Goal: Information Seeking & Learning: Learn about a topic

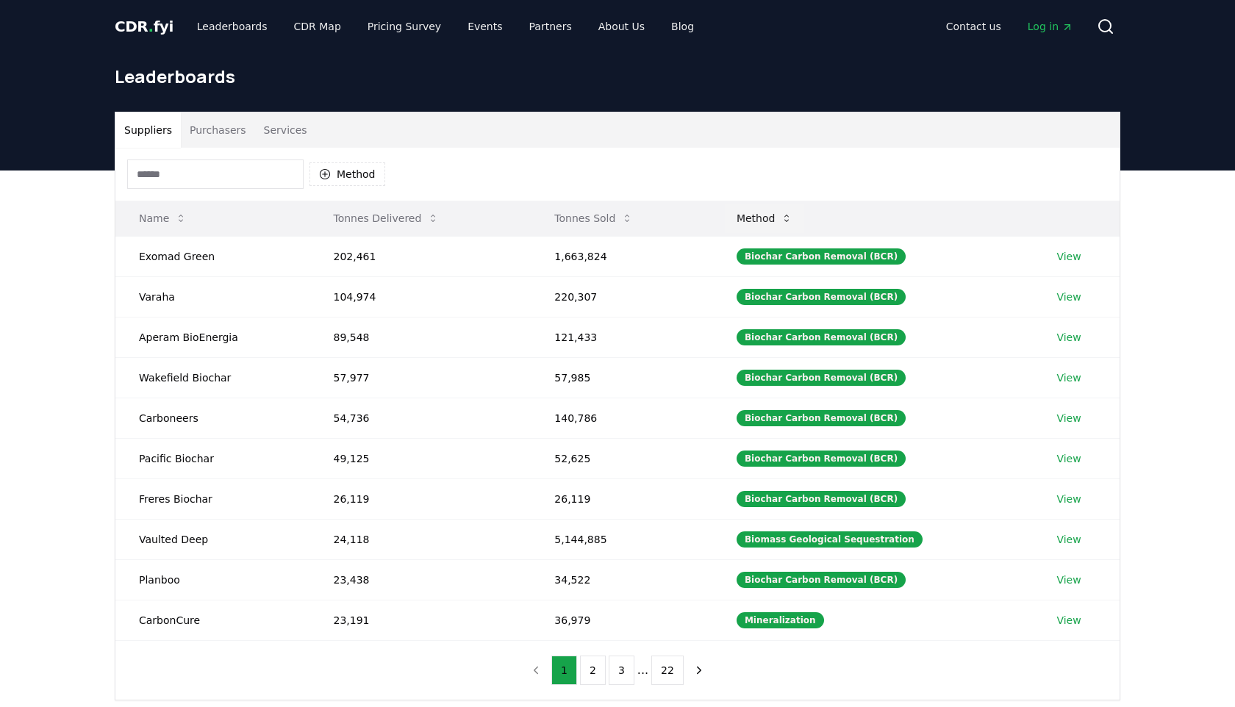
click at [775, 224] on button "Method" at bounding box center [765, 218] width 80 height 29
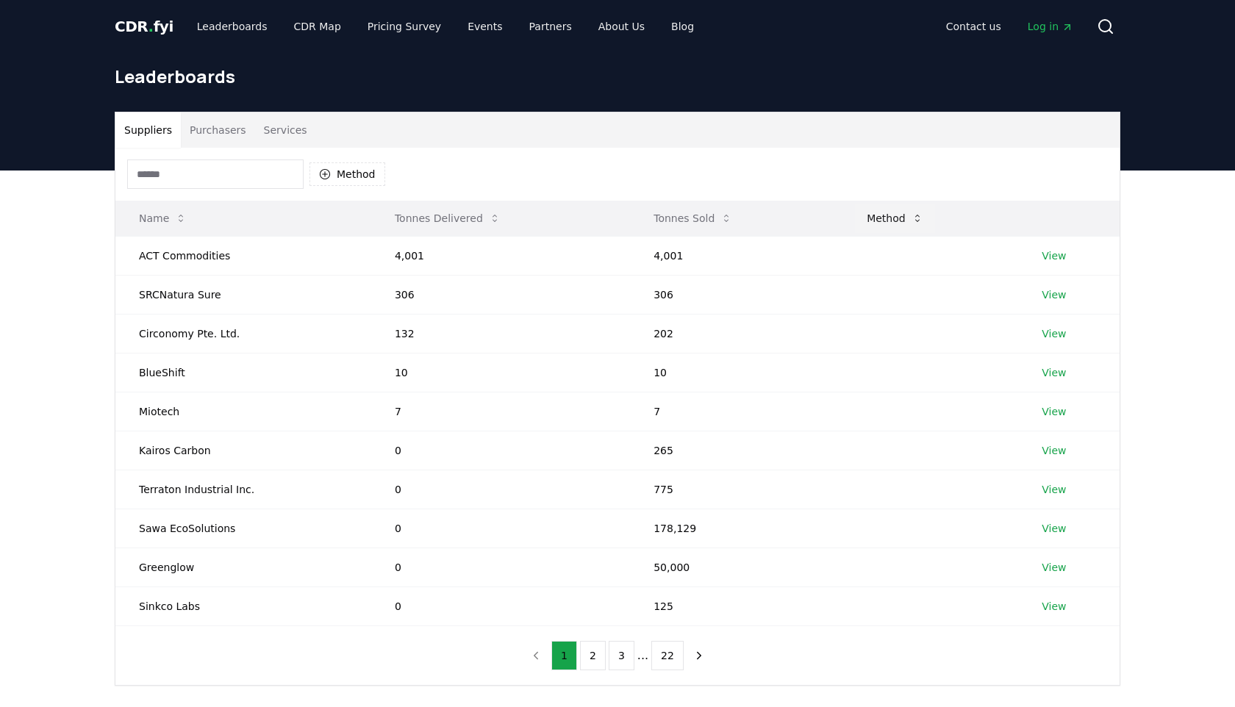
click at [888, 215] on button "Method" at bounding box center [895, 218] width 80 height 29
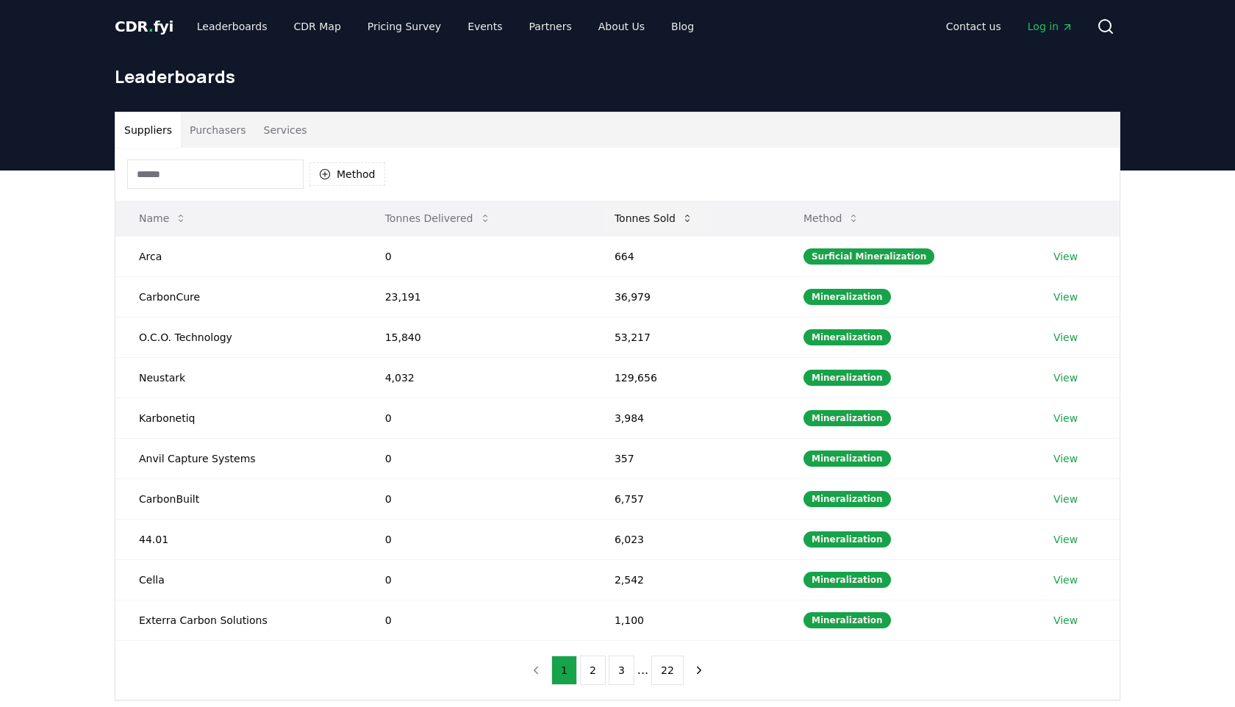
click at [688, 219] on icon at bounding box center [687, 218] width 4 height 7
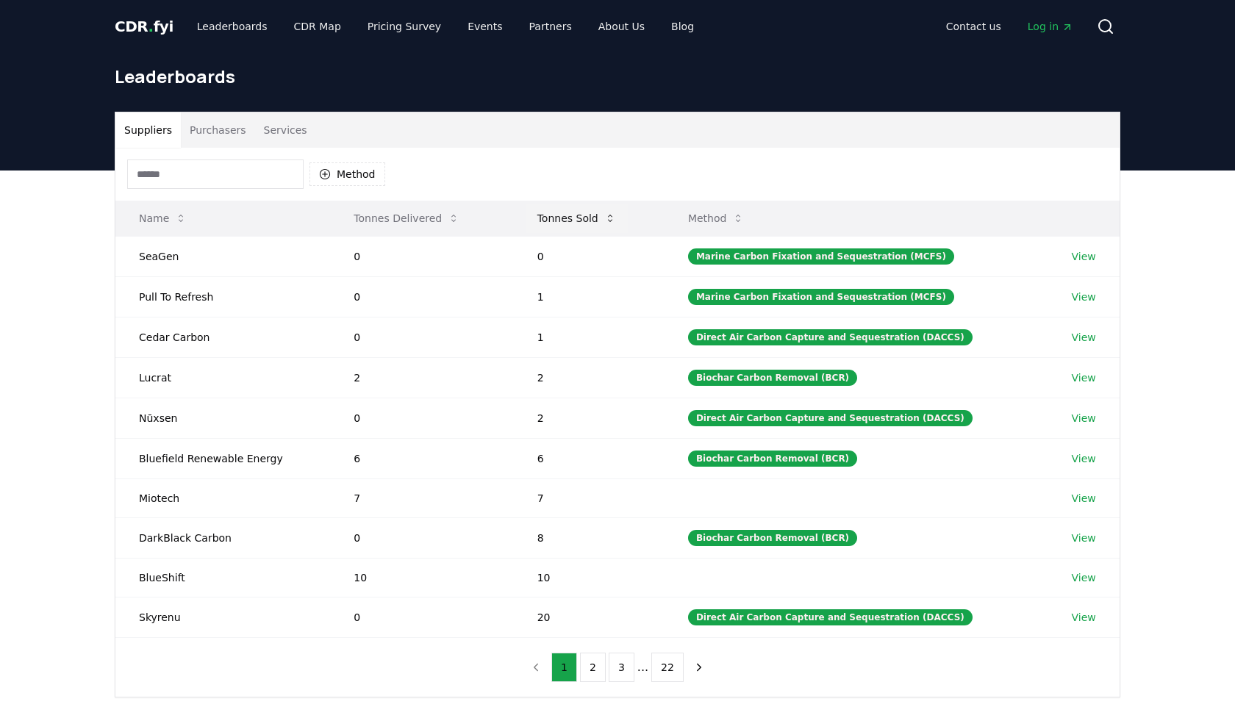
click at [615, 212] on icon at bounding box center [610, 218] width 12 height 12
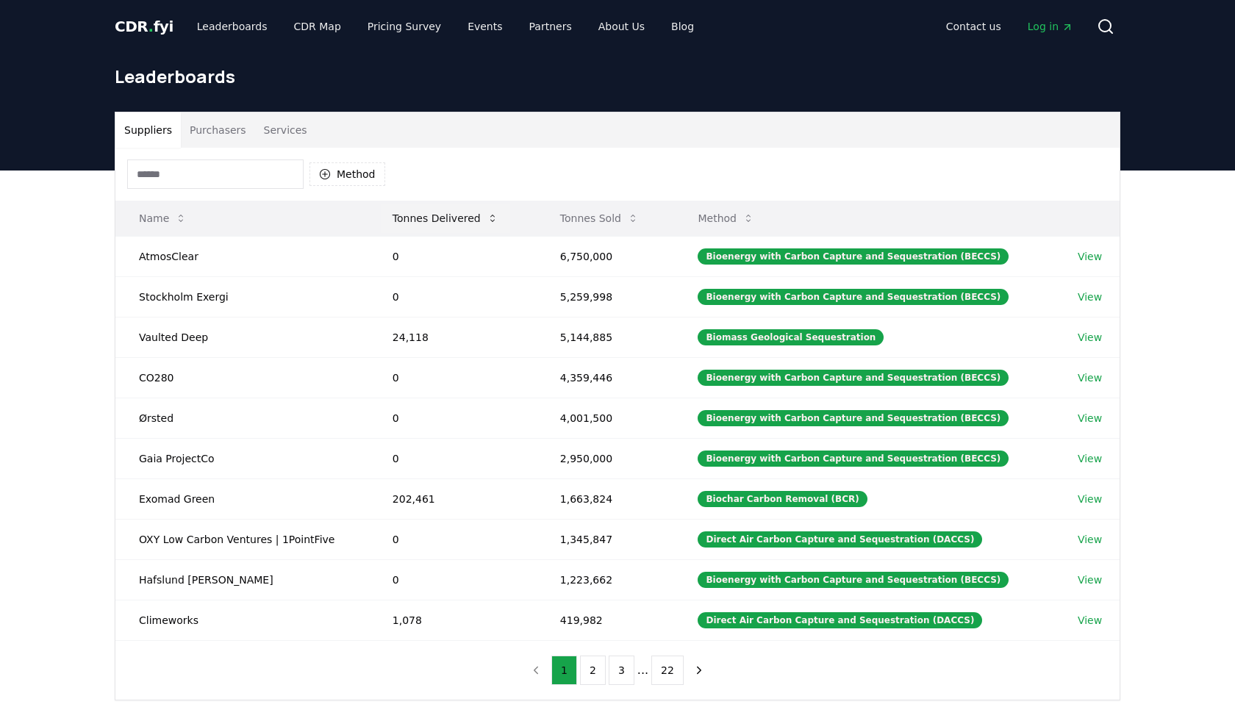
click at [486, 211] on button "Tonnes Delivered" at bounding box center [445, 218] width 129 height 29
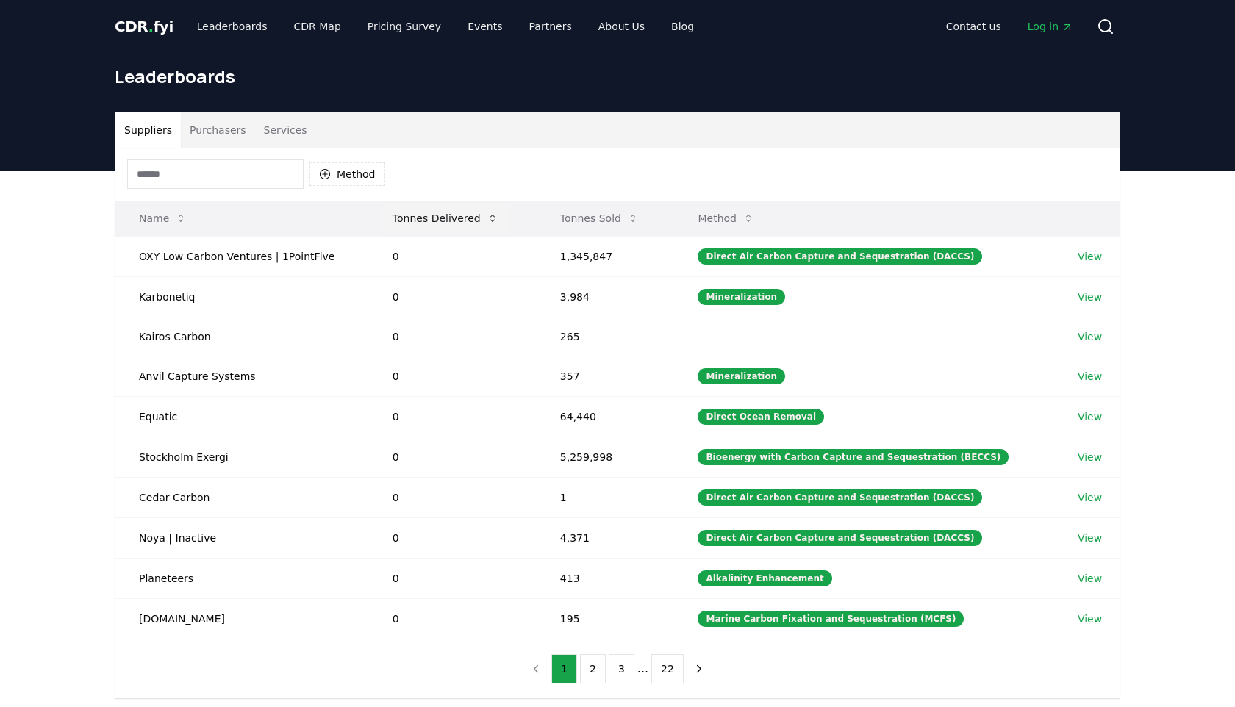
click at [486, 211] on button "Tonnes Delivered" at bounding box center [445, 218] width 129 height 29
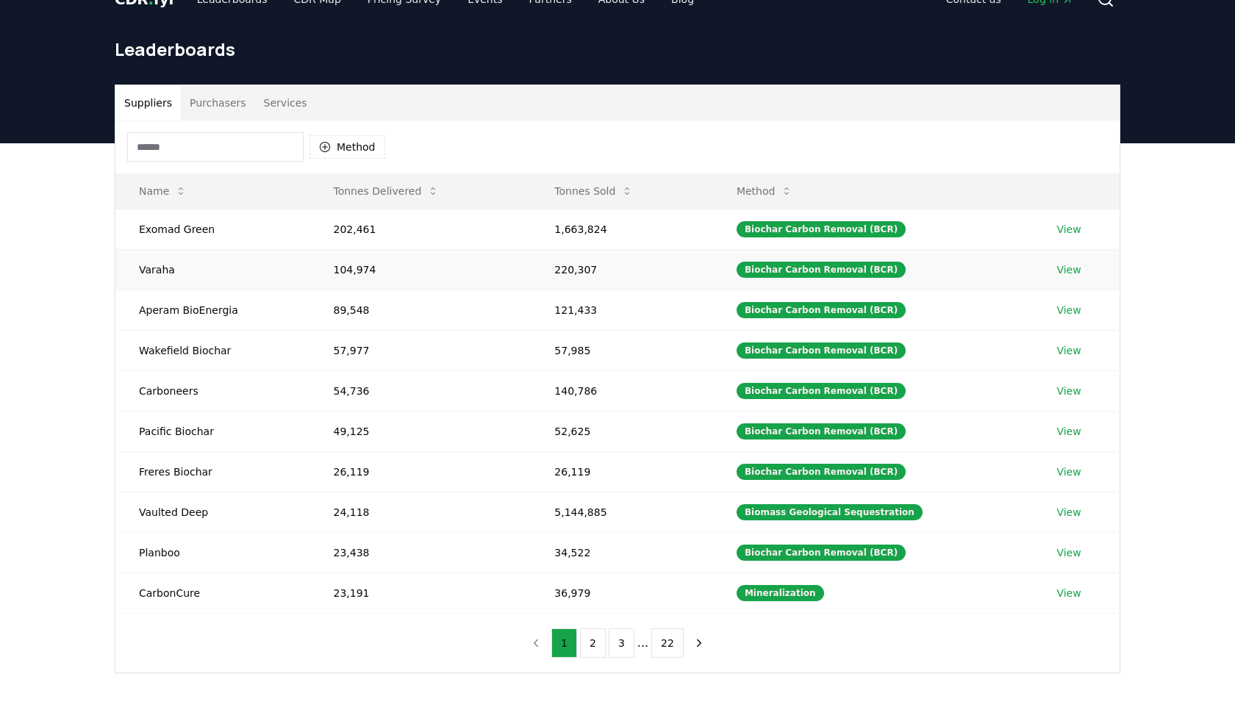
scroll to position [28, 0]
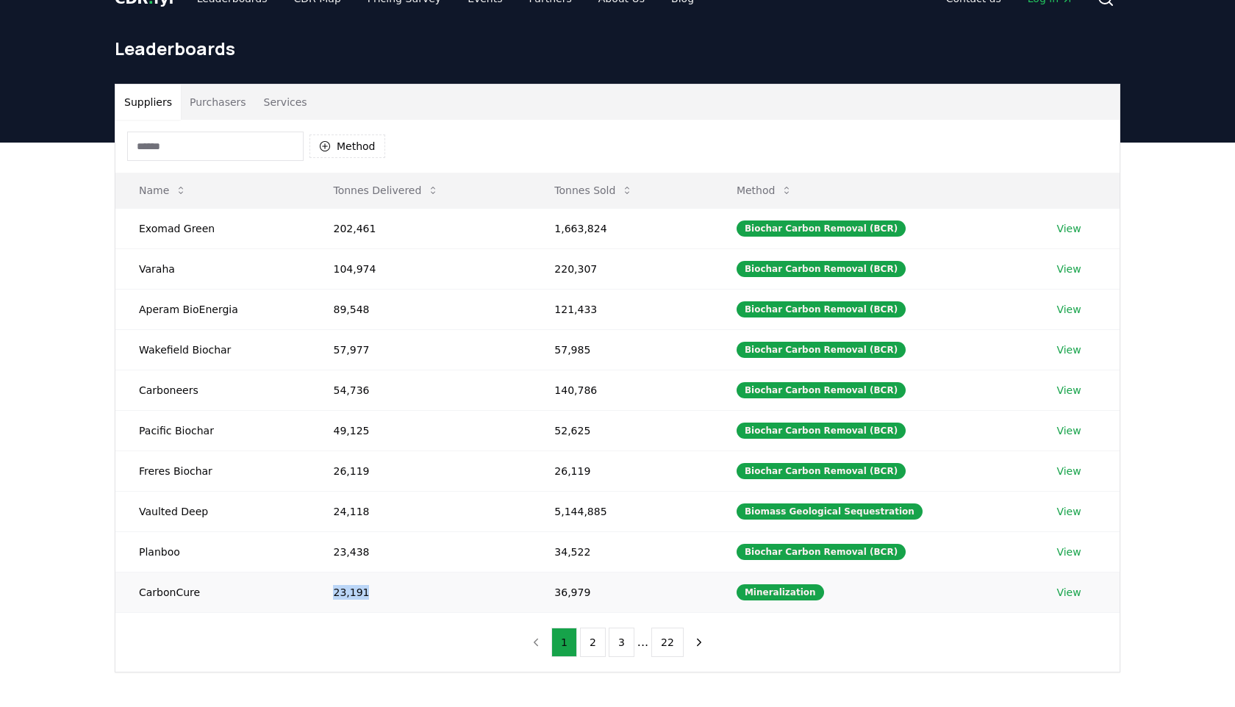
drag, startPoint x: 373, startPoint y: 597, endPoint x: 318, endPoint y: 592, distance: 55.4
click at [318, 592] on td "23,191" at bounding box center [419, 592] width 221 height 40
drag, startPoint x: 200, startPoint y: 594, endPoint x: 142, endPoint y: 587, distance: 58.5
click at [142, 587] on td "CarbonCure" at bounding box center [212, 592] width 194 height 40
click at [589, 644] on button "2" at bounding box center [593, 642] width 26 height 29
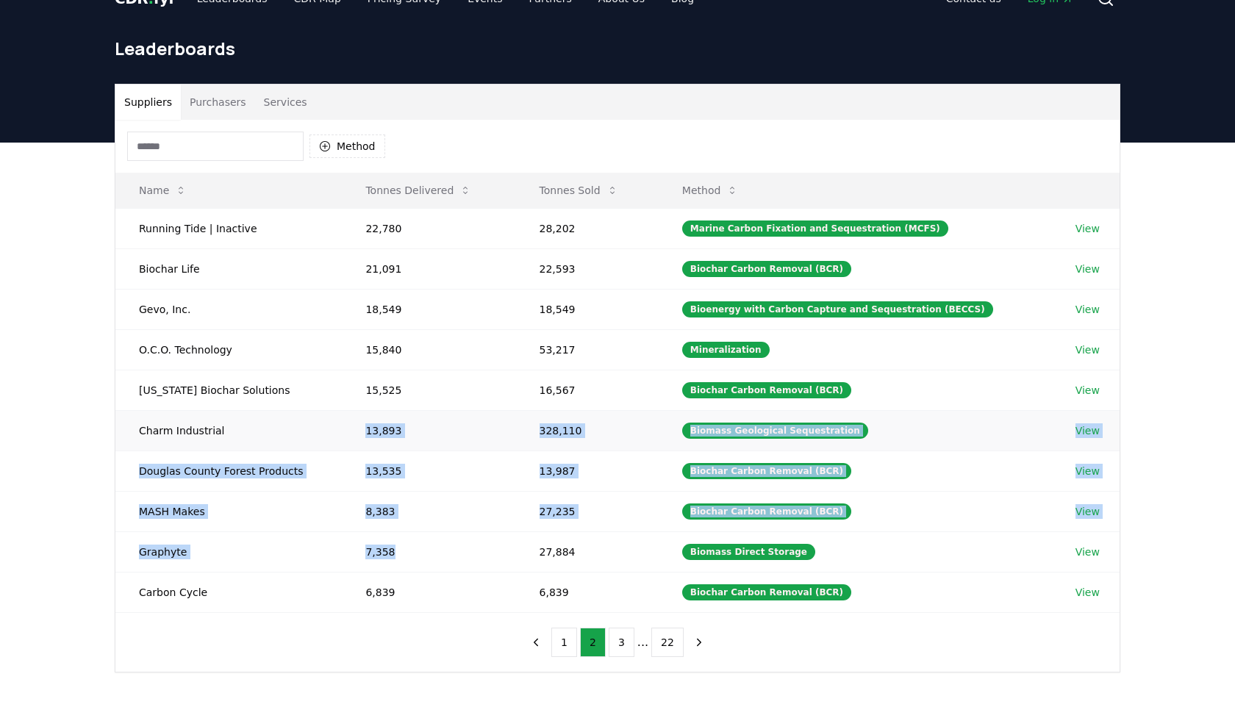
drag, startPoint x: 405, startPoint y: 565, endPoint x: 281, endPoint y: 431, distance: 183.0
click at [281, 431] on tbody "Running Tide | Inactive 22,780 28,202 Marine Carbon Fixation and Sequestration …" at bounding box center [617, 410] width 1004 height 404
click at [281, 431] on td "Charm Industrial" at bounding box center [228, 430] width 226 height 40
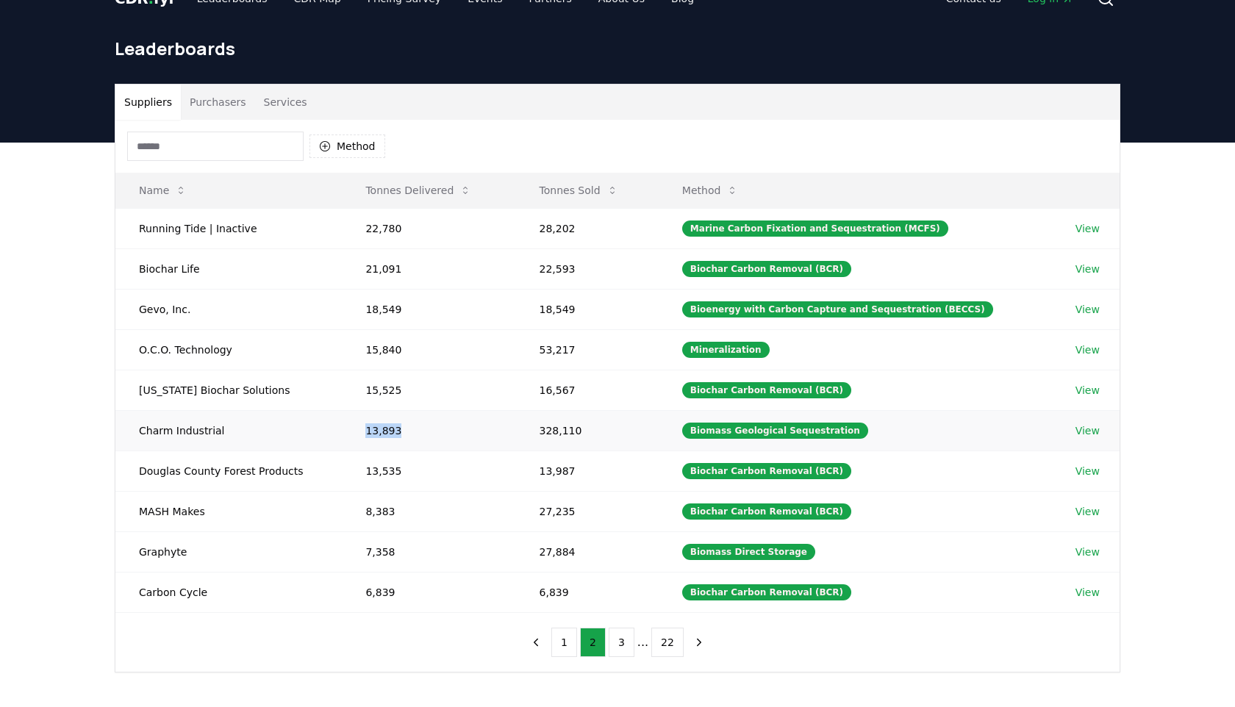
drag, startPoint x: 420, startPoint y: 434, endPoint x: 347, endPoint y: 431, distance: 72.8
click at [347, 431] on td "13,893" at bounding box center [428, 430] width 173 height 40
click at [616, 643] on button "3" at bounding box center [621, 642] width 26 height 29
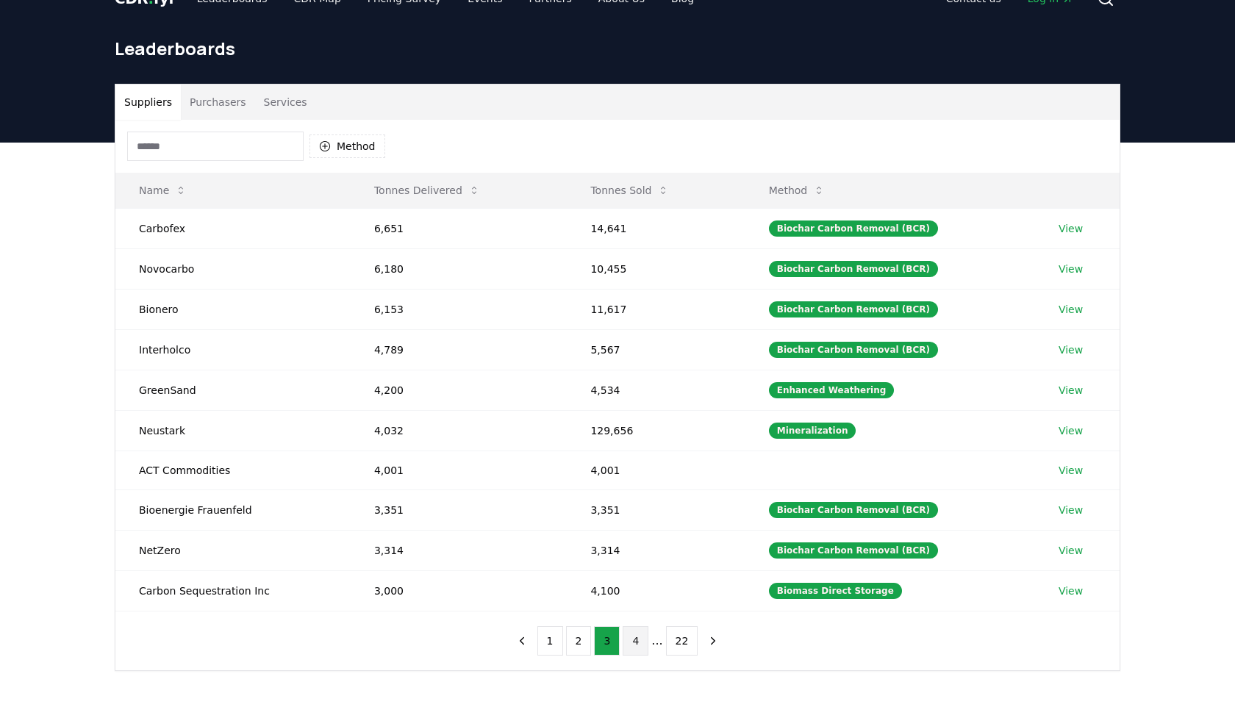
click at [633, 637] on button "4" at bounding box center [635, 640] width 26 height 29
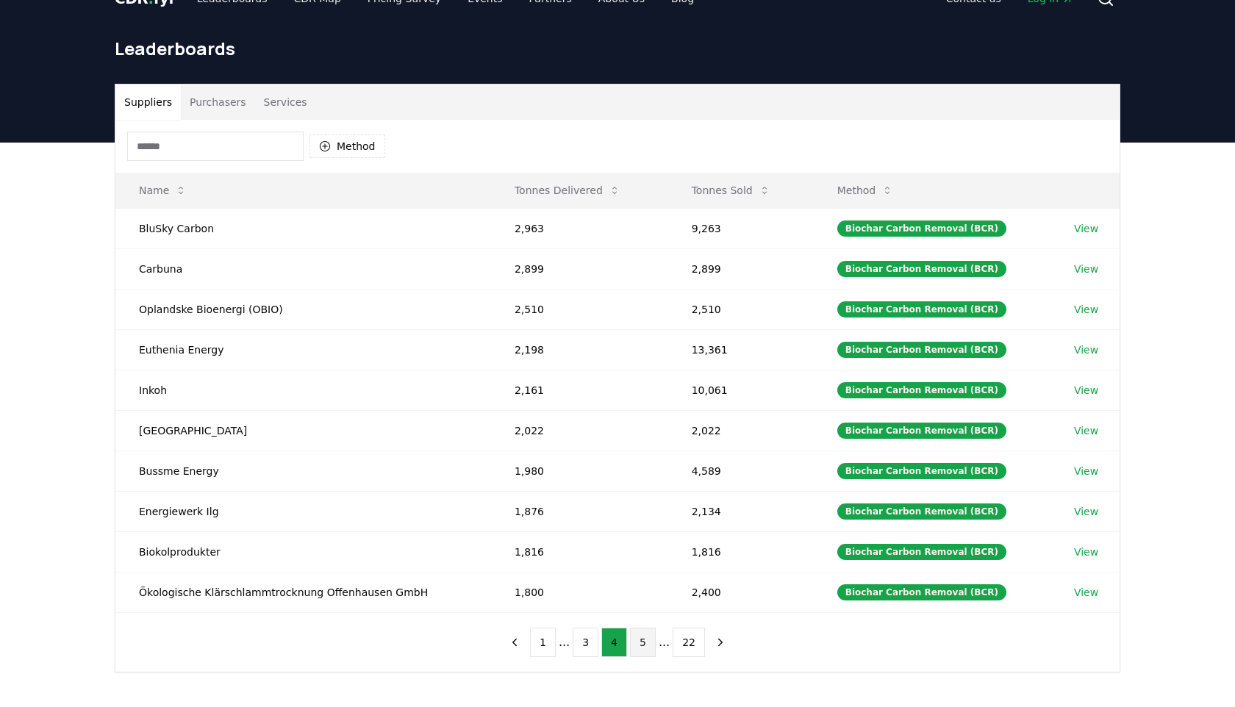
click at [647, 650] on button "5" at bounding box center [643, 642] width 26 height 29
